Goal: Register for event/course

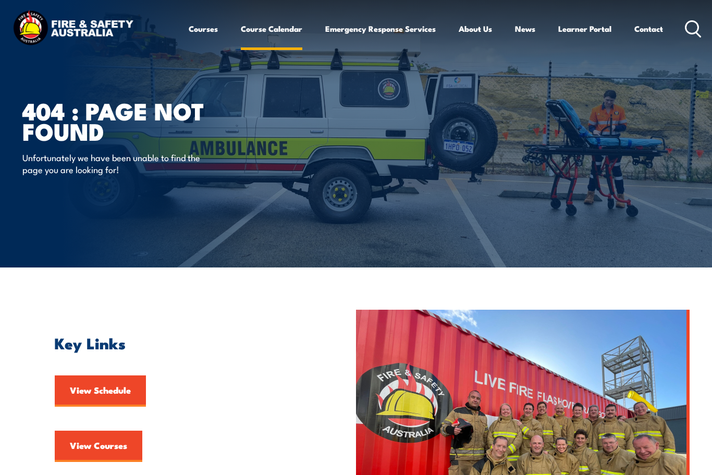
click at [259, 30] on link "Course Calendar" at bounding box center [272, 28] width 62 height 25
click at [106, 431] on link "View Courses" at bounding box center [99, 446] width 88 height 31
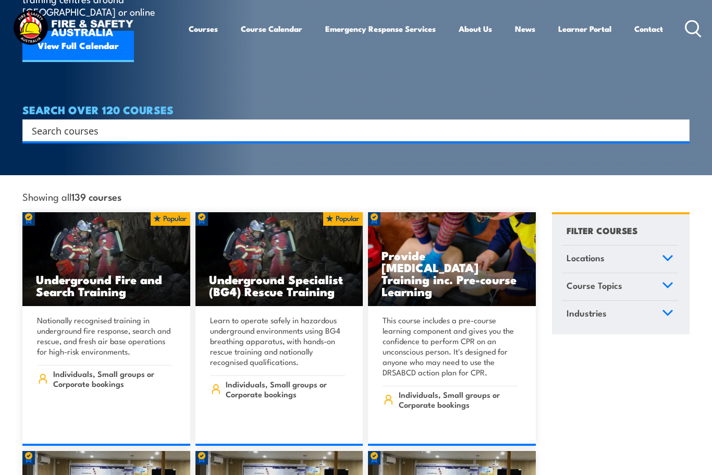
scroll to position [163, 0]
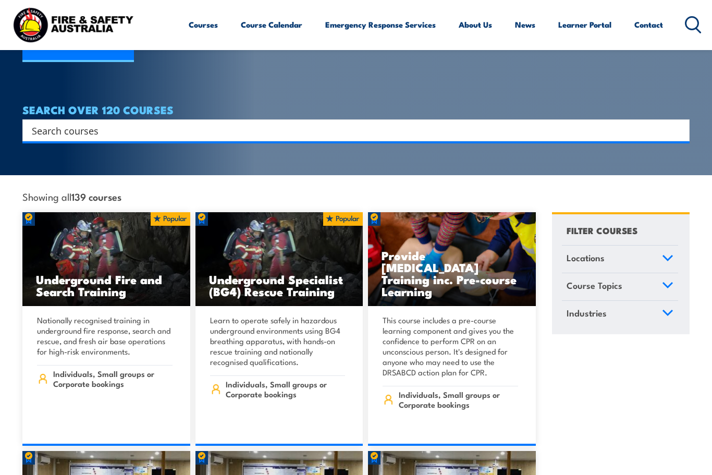
click at [659, 247] on link "Locations" at bounding box center [620, 259] width 116 height 27
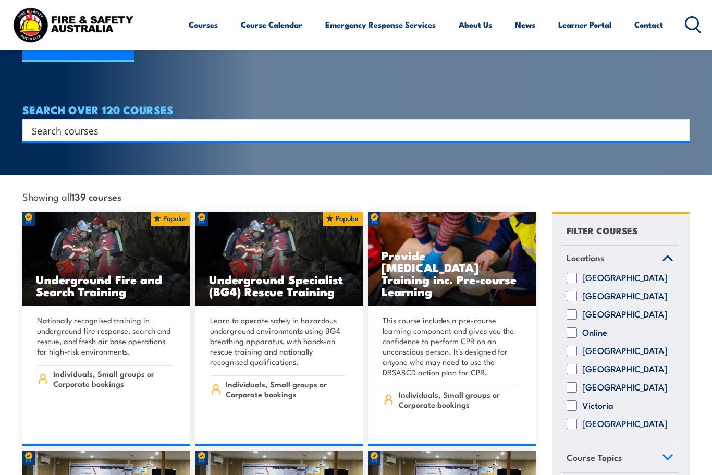
click at [576, 330] on input "Online" at bounding box center [572, 333] width 10 height 10
checkbox input "true"
click at [574, 346] on input "Queensland" at bounding box center [572, 351] width 10 height 10
checkbox input "true"
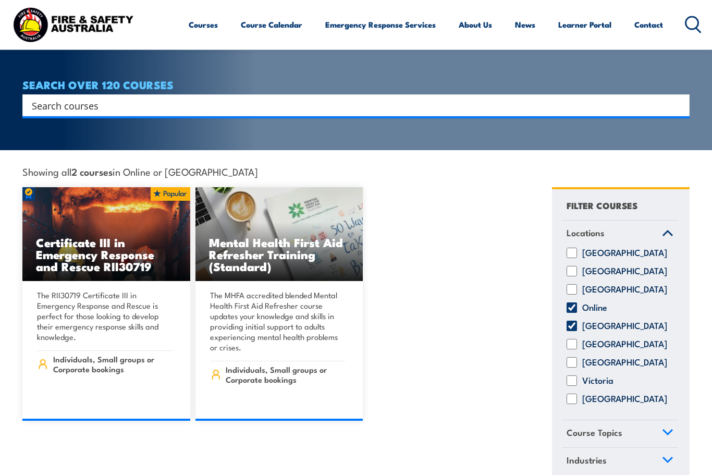
scroll to position [210, 0]
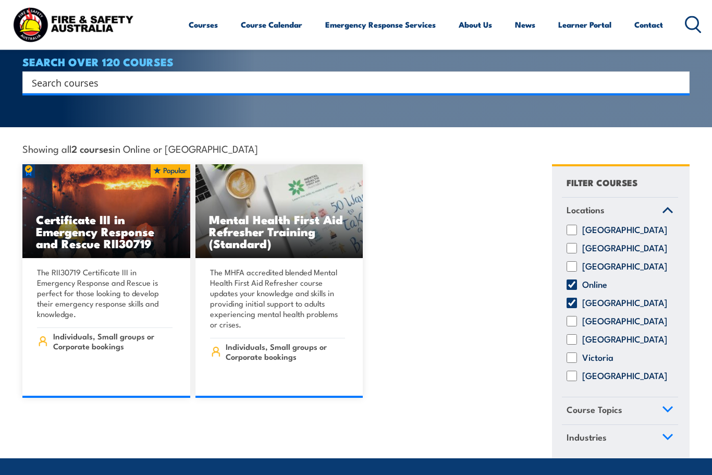
click at [571, 280] on input "Online" at bounding box center [572, 285] width 10 height 10
checkbox input "false"
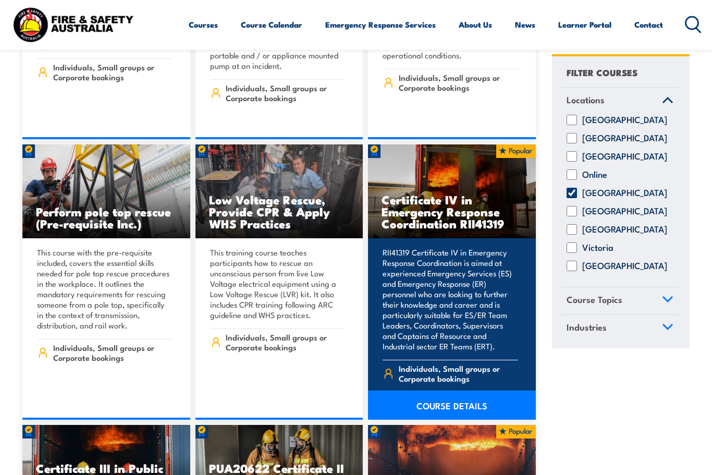
scroll to position [1831, 0]
click at [452, 194] on h3 "Certificate IV in Emergency Response Coordination RII41319" at bounding box center [452, 212] width 141 height 36
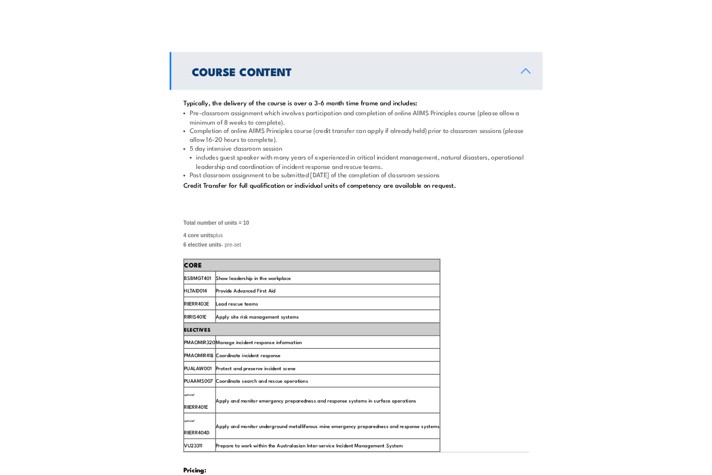
scroll to position [1498, 0]
